Goal: Task Accomplishment & Management: Use online tool/utility

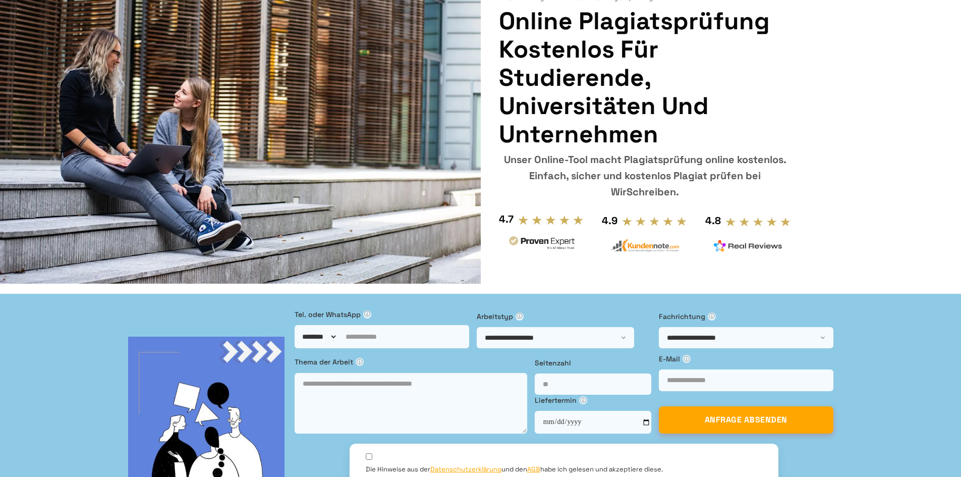
scroll to position [101, 0]
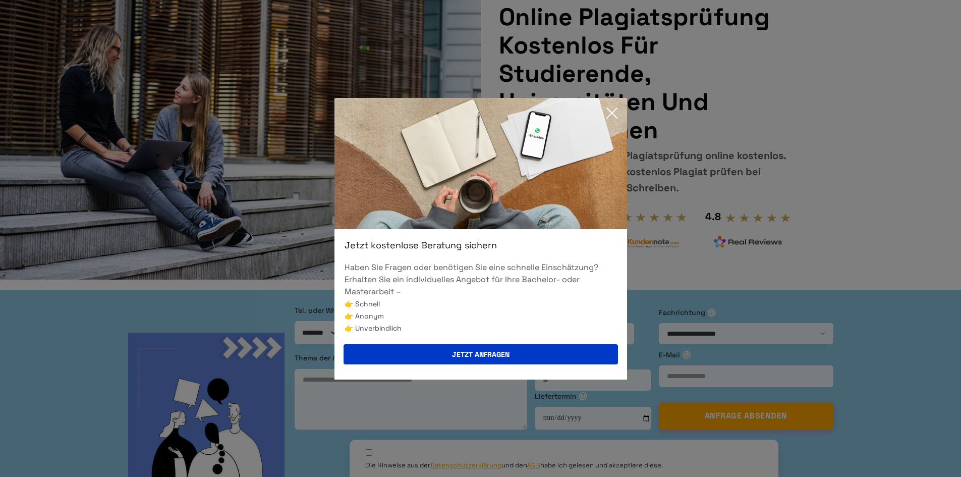
click at [611, 114] on icon at bounding box center [612, 113] width 10 height 10
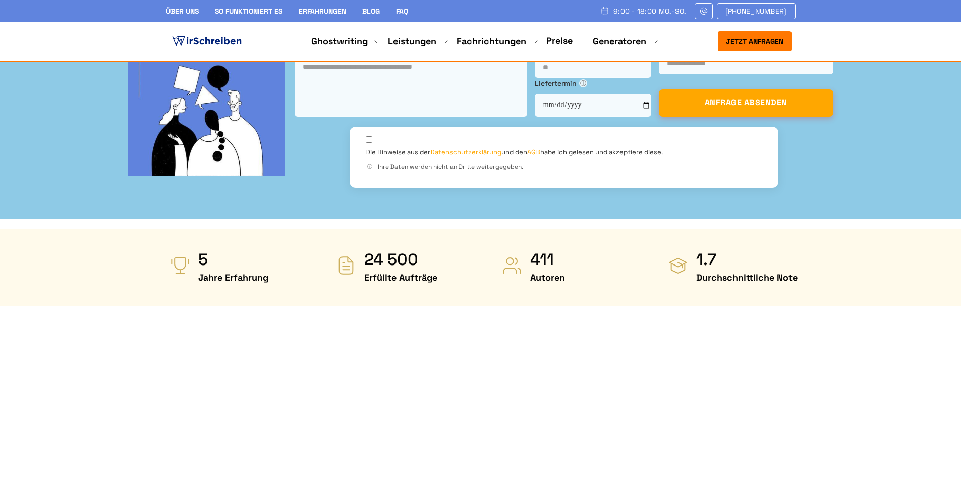
scroll to position [403, 0]
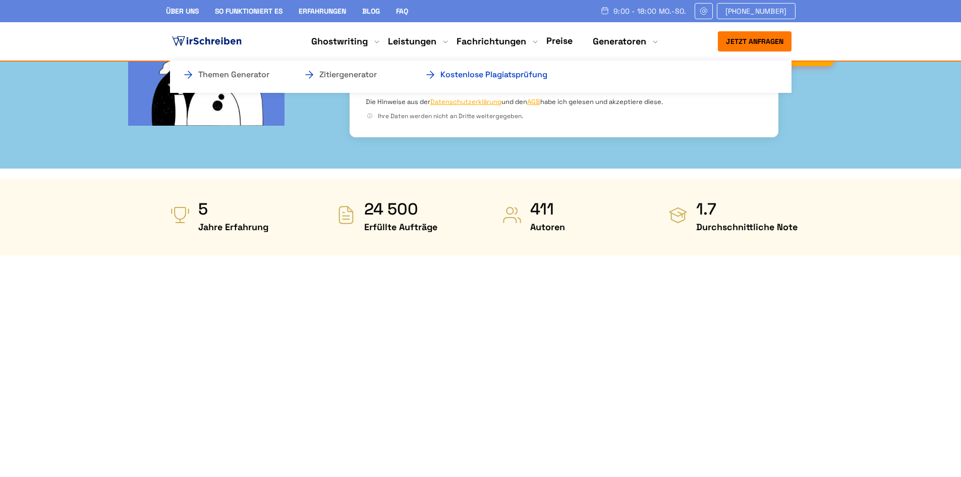
click at [497, 75] on link "Kostenlose Plagiatsprüfung" at bounding box center [474, 75] width 101 height 12
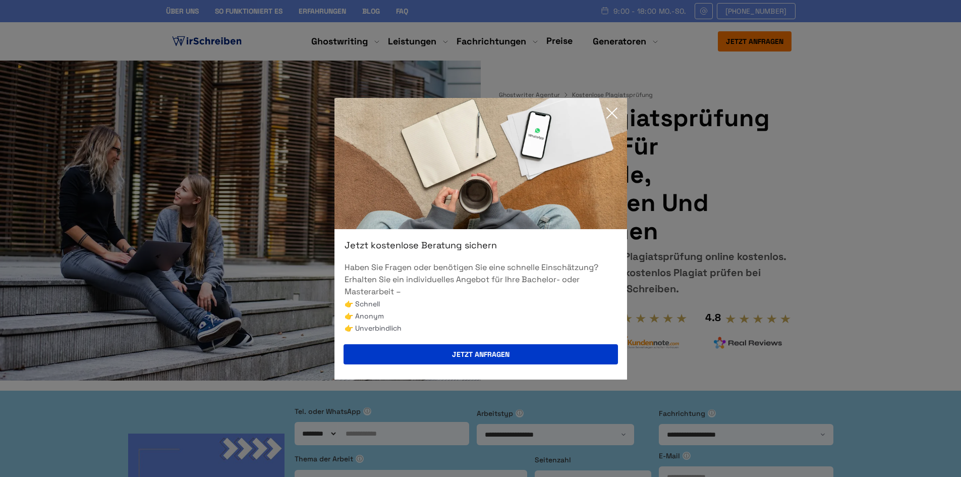
click at [609, 114] on icon at bounding box center [612, 113] width 20 height 20
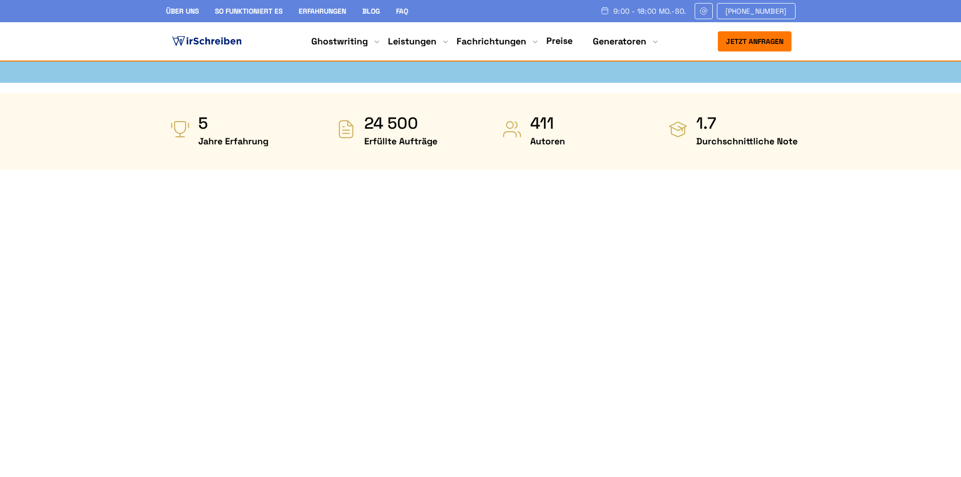
scroll to position [555, 0]
